Goal: Find specific page/section: Find specific page/section

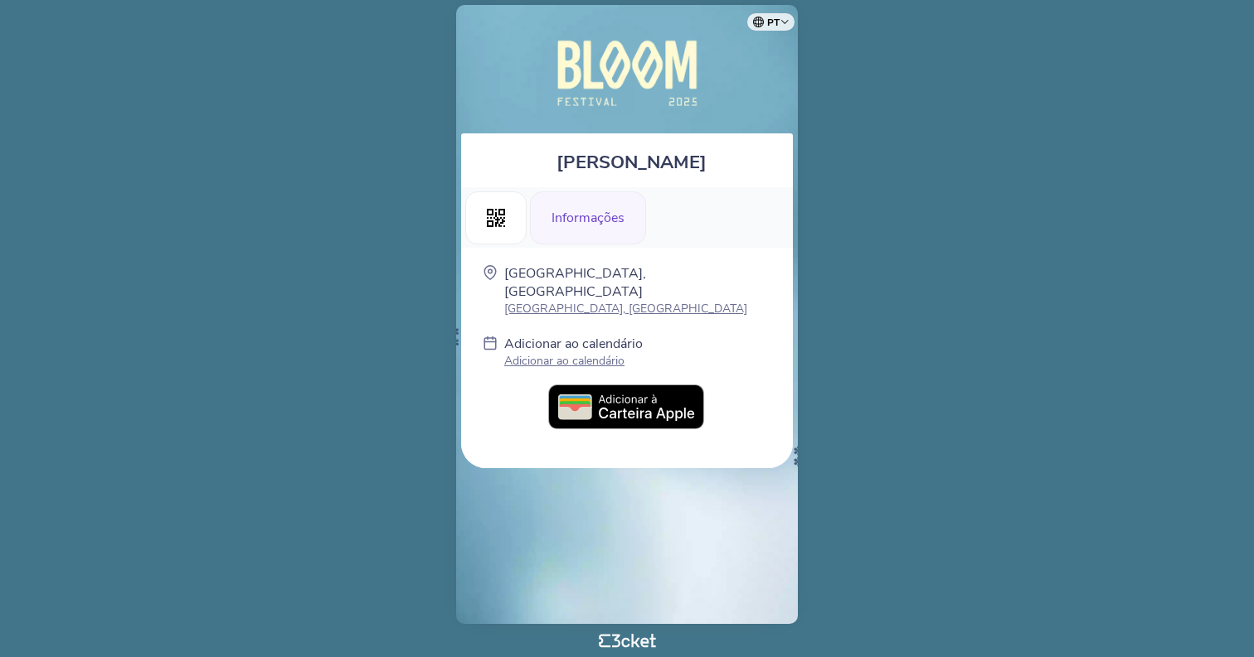
click at [647, 120] on img at bounding box center [627, 74] width 226 height 104
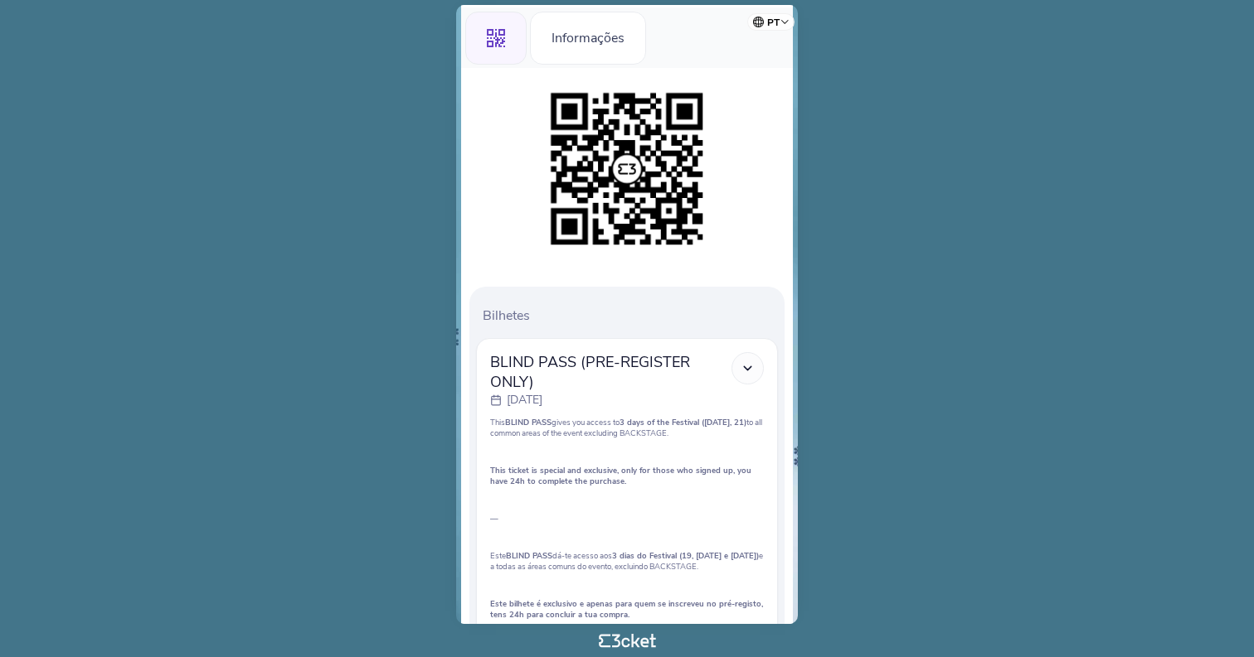
scroll to position [187, 0]
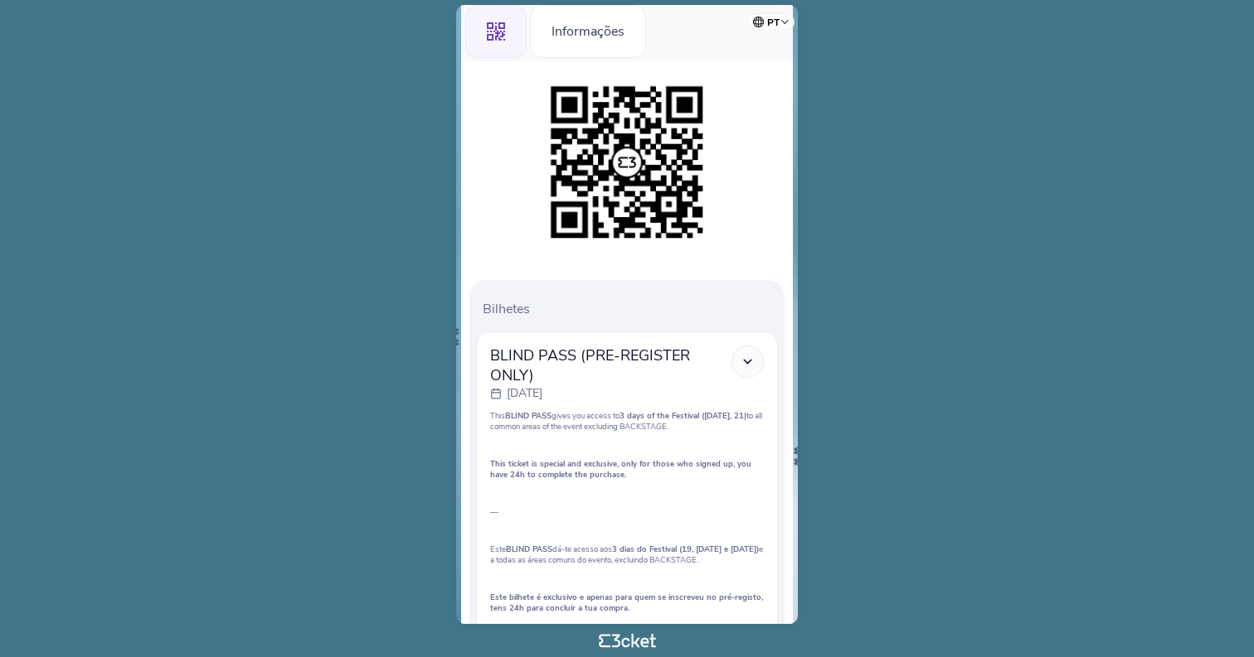
click at [745, 363] on icon at bounding box center [747, 362] width 14 height 14
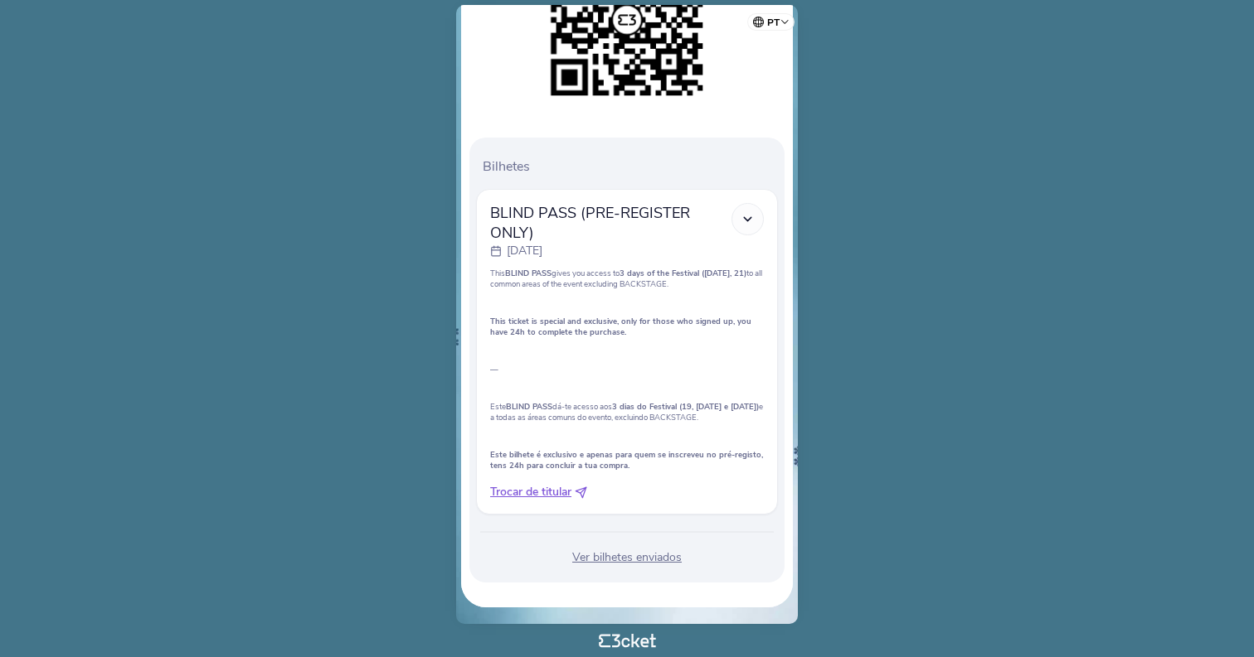
click at [638, 556] on div "Ver bilhetes enviados" at bounding box center [627, 558] width 302 height 17
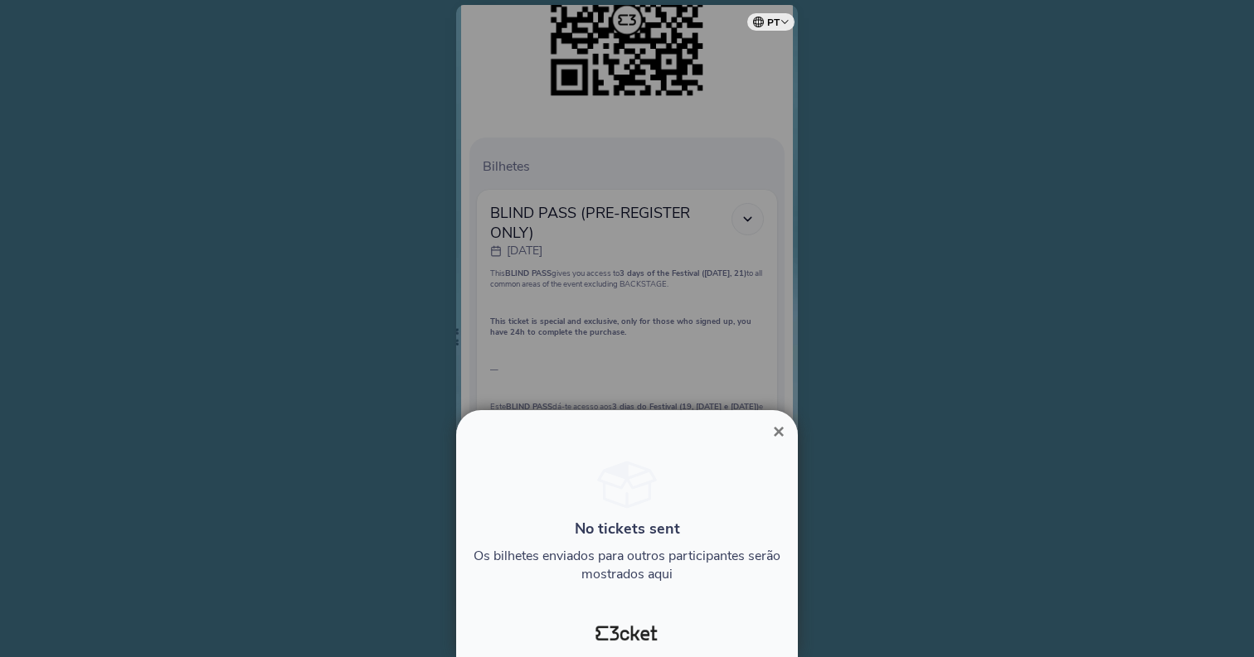
click at [775, 427] on span "×" at bounding box center [779, 431] width 12 height 22
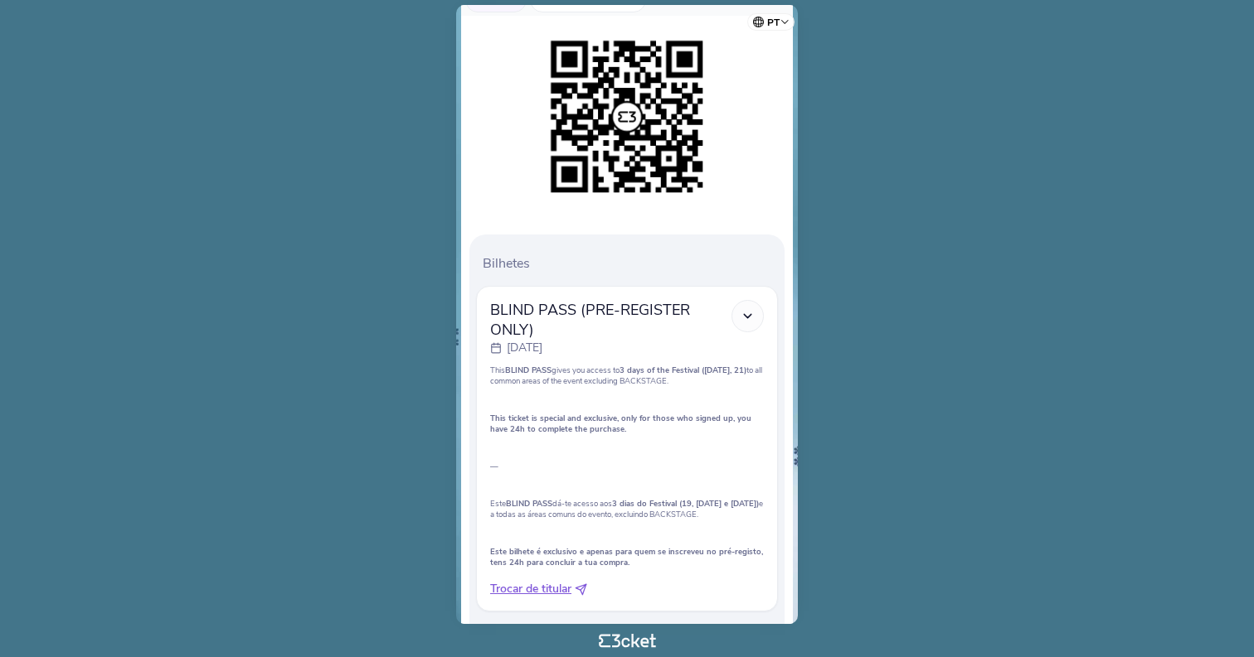
scroll to position [170, 0]
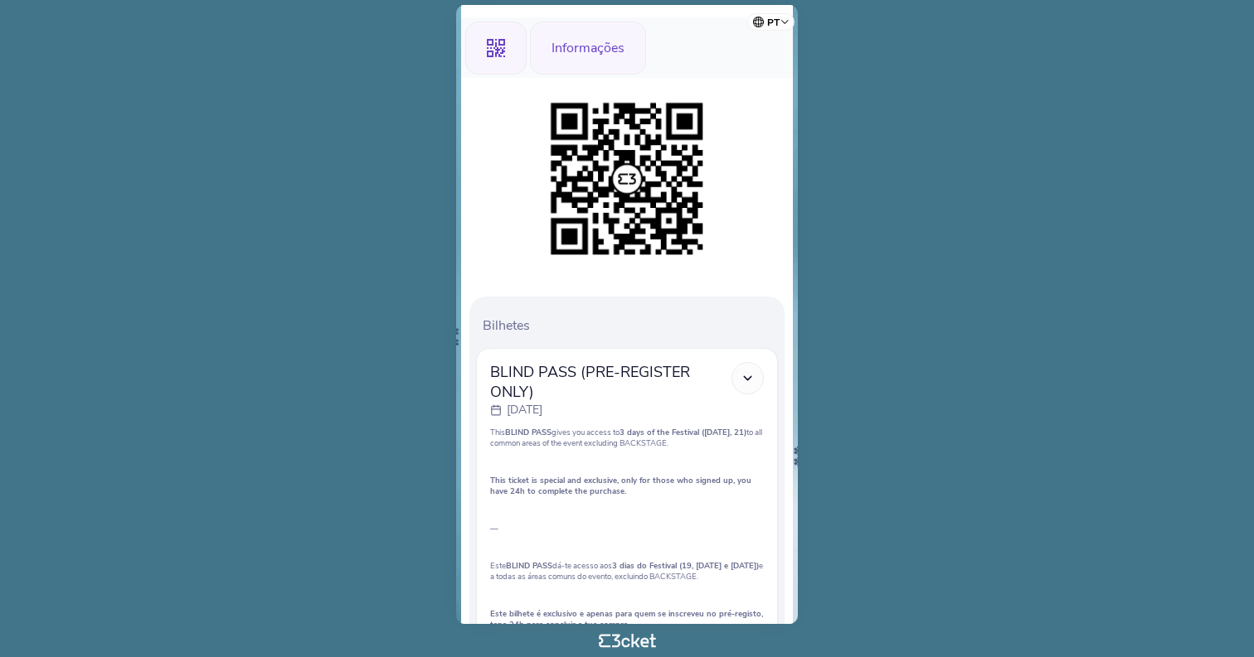
click at [604, 35] on div "Informações" at bounding box center [588, 48] width 116 height 53
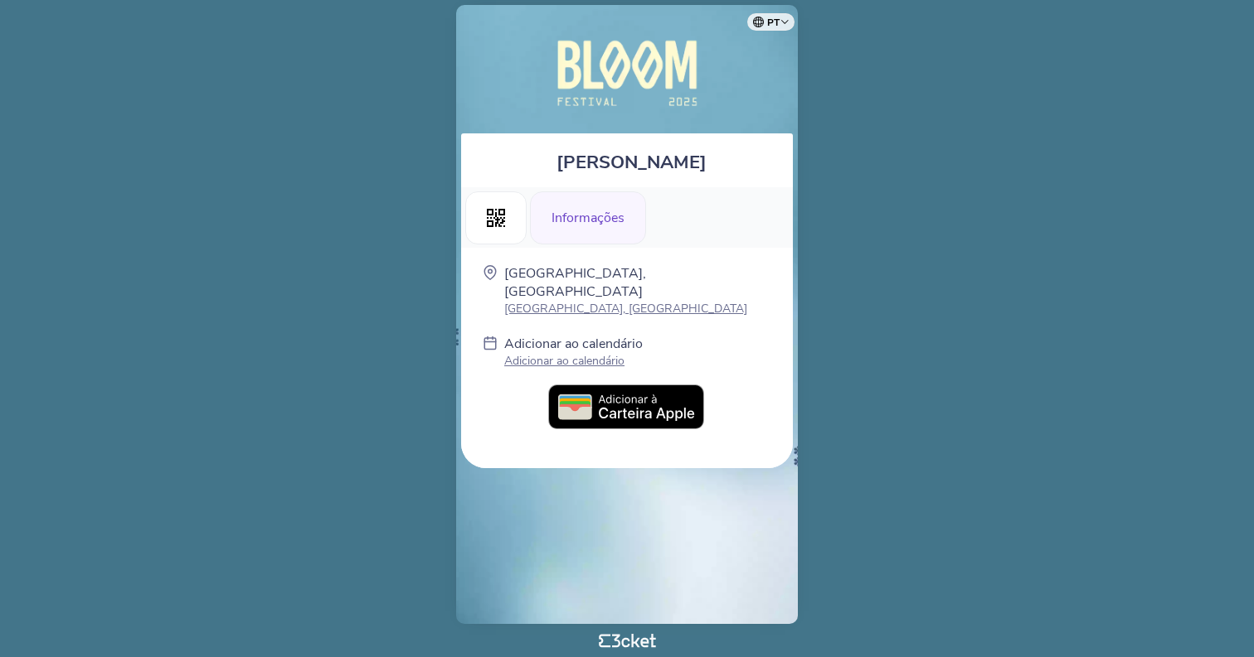
click at [614, 387] on img at bounding box center [627, 408] width 158 height 46
